Goal: Task Accomplishment & Management: Manage account settings

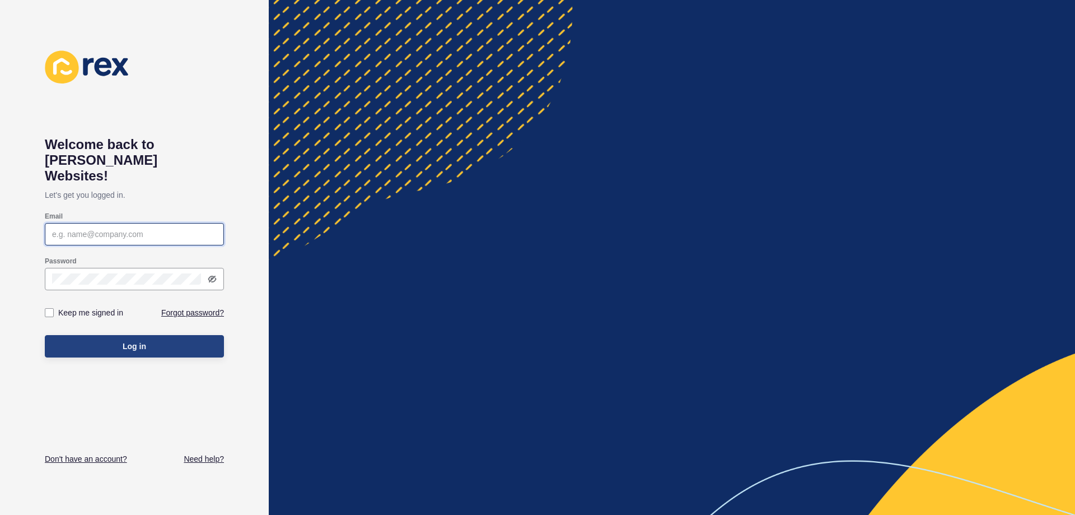
type input "[EMAIL_ADDRESS][DOMAIN_NAME]"
click at [128, 340] on span "Log in" at bounding box center [135, 345] width 24 height 11
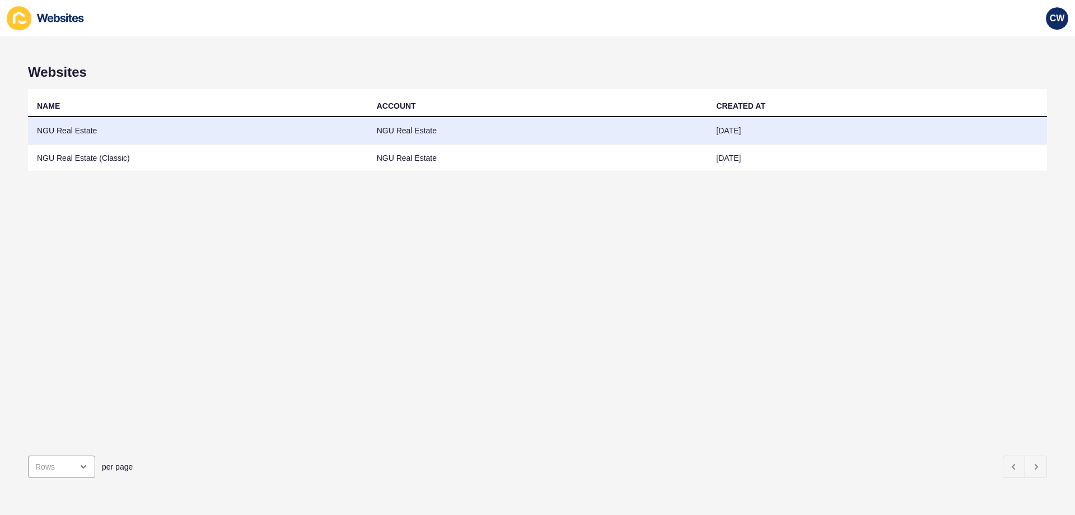
click at [121, 136] on td "NGU Real Estate" at bounding box center [198, 130] width 340 height 27
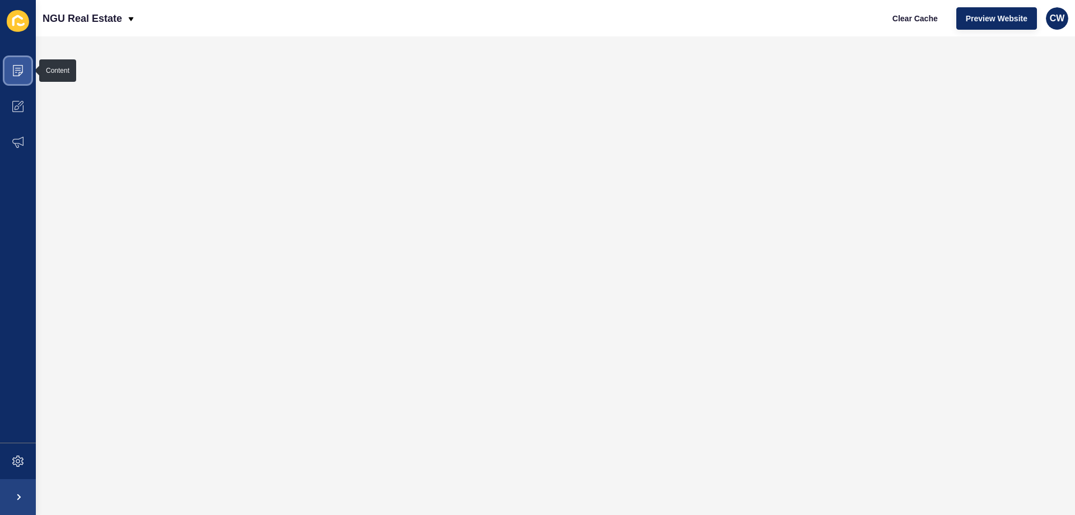
click at [20, 69] on icon at bounding box center [17, 70] width 11 height 11
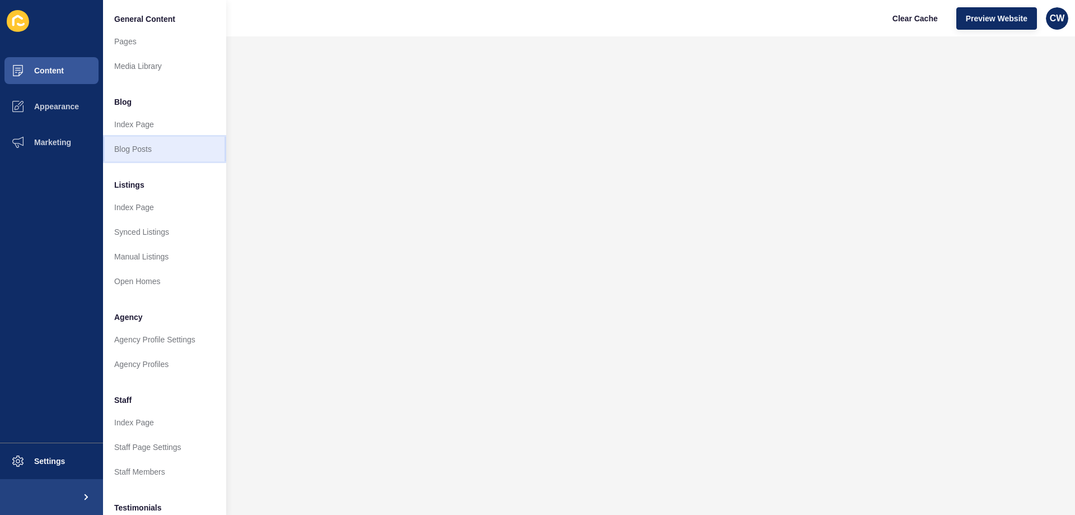
click at [147, 146] on link "Blog Posts" at bounding box center [164, 149] width 123 height 25
